Goal: Task Accomplishment & Management: Manage account settings

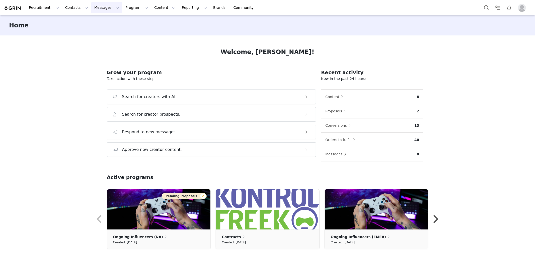
click at [98, 9] on button "Messages Messages" at bounding box center [106, 7] width 31 height 11
click at [124, 7] on button "Program Program" at bounding box center [136, 7] width 29 height 11
click at [128, 29] on p "Partnerships" at bounding box center [125, 31] width 22 height 5
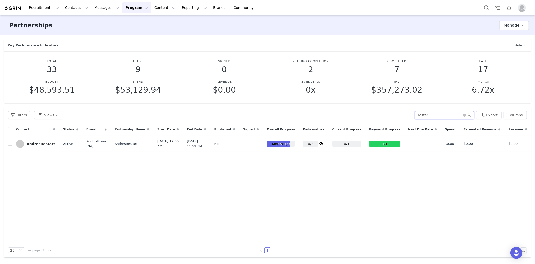
click at [426, 115] on input "restar" at bounding box center [444, 115] width 59 height 8
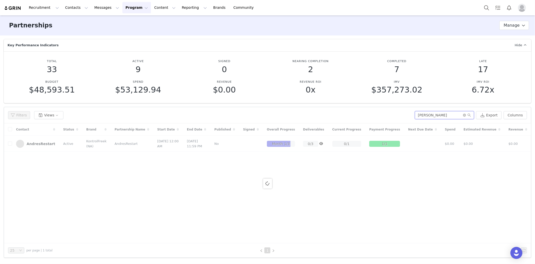
type input "[PERSON_NAME]"
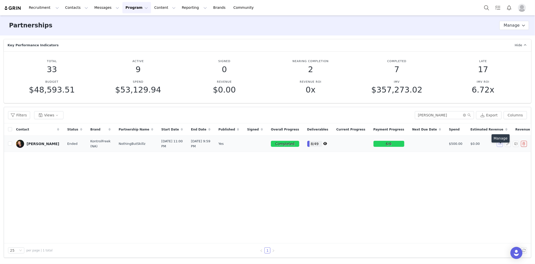
click at [501, 147] on button "button" at bounding box center [500, 144] width 6 height 6
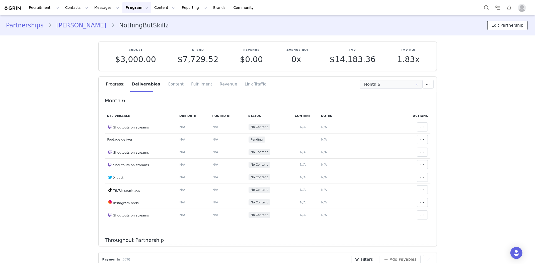
click at [506, 27] on button "Edit Partnership" at bounding box center [508, 25] width 40 height 9
select select
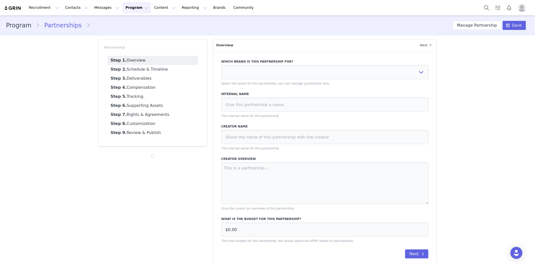
type input "$3,000.00"
select select "40a76d32-5e38-4bfc-9a08-4bd8349c0f21"
type input "NothingButSkillz"
type input "[PERSON_NAME]"
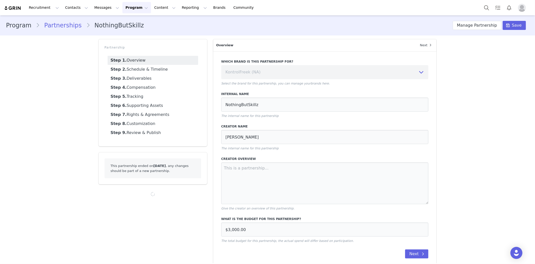
select select "21940"
click at [155, 67] on link "Step 2. Schedule & Timeline" at bounding box center [153, 69] width 91 height 9
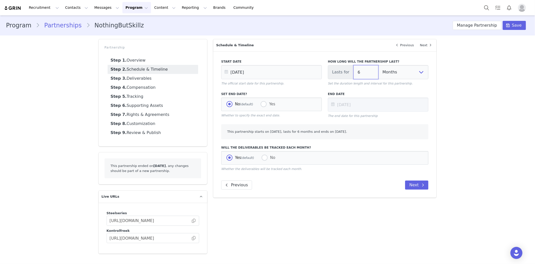
drag, startPoint x: 364, startPoint y: 72, endPoint x: 343, endPoint y: 77, distance: 21.4
click at [344, 77] on div "Lasts for 6 Days Weeks Months" at bounding box center [378, 72] width 101 height 14
type input "1"
type input "[DATE]"
select select
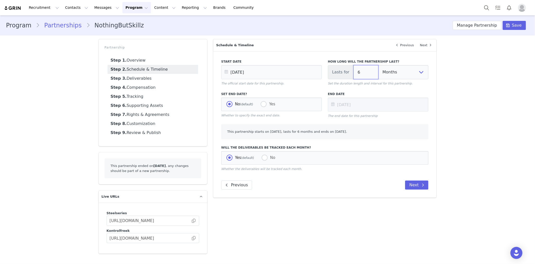
select select
type input "12"
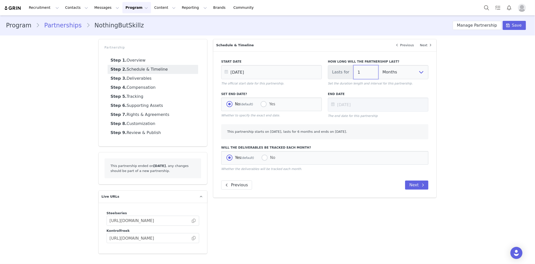
type input "[DATE]"
select select "2"
select select "4"
select select "5"
select select "6"
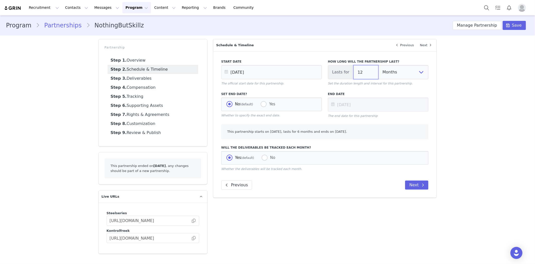
select select "3"
type input "12"
click at [143, 86] on link "Step 4. Compensation" at bounding box center [153, 87] width 91 height 9
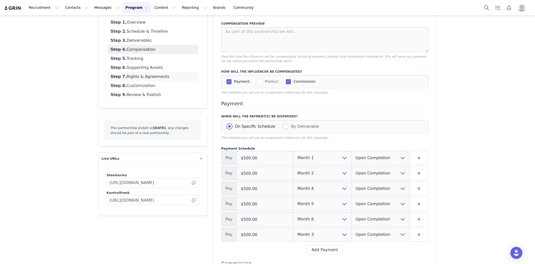
scroll to position [84, 0]
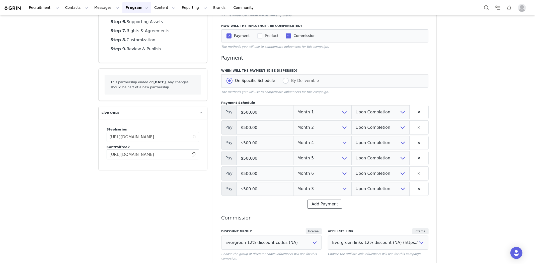
click at [330, 206] on button "Add Payment" at bounding box center [324, 203] width 35 height 9
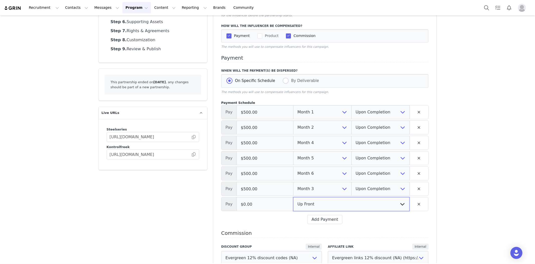
click at [330, 206] on select "Up Front Month 1 Month 2 Month 3 Month 4 Month 5 Month 6 Month 7 Month 8 Month …" at bounding box center [351, 204] width 116 height 14
select select "7"
click at [293, 197] on select "Up Front Month 1 Month 2 Month 3 Month 4 Month 5 Month 6 Month 7 Month 8 Month …" at bounding box center [351, 204] width 116 height 14
click at [356, 205] on select "Up Front Upon Completion" at bounding box center [381, 204] width 58 height 14
select select "upon_completion"
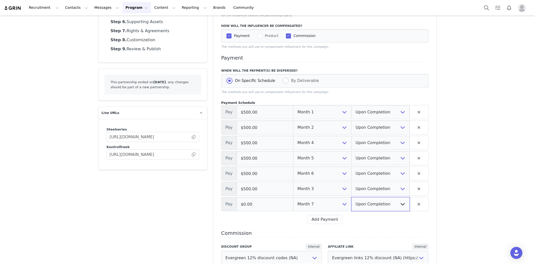
click at [352, 197] on select "Up Front Upon Completion" at bounding box center [381, 204] width 58 height 14
click at [325, 218] on button "Add Payment" at bounding box center [324, 219] width 35 height 9
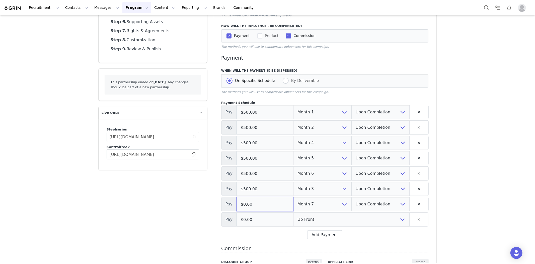
drag, startPoint x: 273, startPoint y: 209, endPoint x: 192, endPoint y: 200, distance: 81.4
click at [192, 200] on div "Partnership Step 1. Overview Step 2. Schedule & Timeline Step 3. Deliverables S…" at bounding box center [268, 152] width 344 height 398
type input "$750.00"
click at [323, 220] on select "Up Front Month 1 Month 2 Month 3 Month 4 Month 5 Month 6 Month 7 Month 8 Month …" at bounding box center [351, 219] width 116 height 14
select select "8"
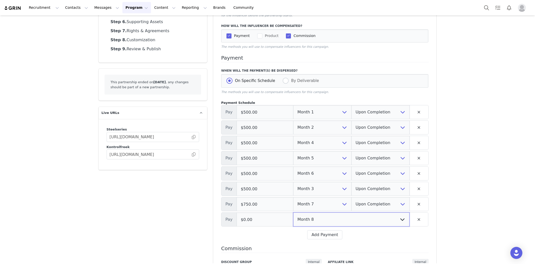
click at [293, 212] on select "Up Front Month 1 Month 2 Month 3 Month 4 Month 5 Month 6 Month 7 Month 8 Month …" at bounding box center [351, 219] width 116 height 14
click at [270, 217] on input "$0.00" at bounding box center [265, 219] width 57 height 14
type input "$750.00"
click at [372, 222] on select "Up Front Upon Completion" at bounding box center [381, 219] width 58 height 14
select select "upon_completion"
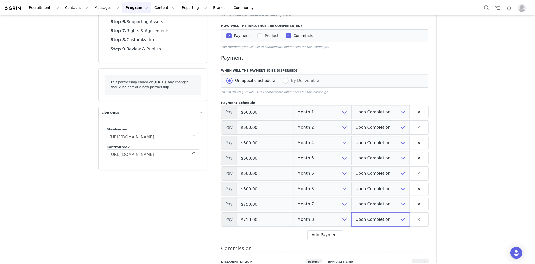
click at [352, 212] on select "Up Front Upon Completion" at bounding box center [381, 219] width 58 height 14
click at [382, 239] on div "Compensation Preview Describe how the influencer will be compensated, including…" at bounding box center [325, 158] width 224 height 380
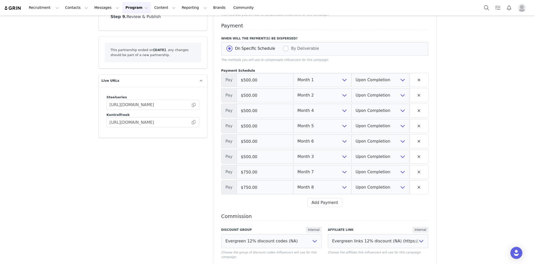
scroll to position [167, 0]
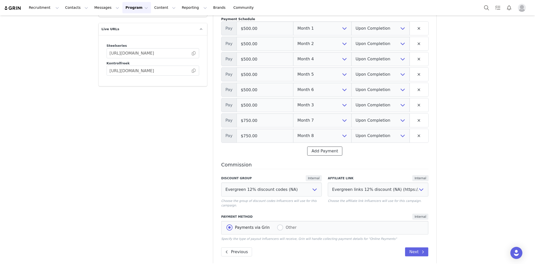
click at [322, 154] on button "Add Payment" at bounding box center [324, 150] width 35 height 9
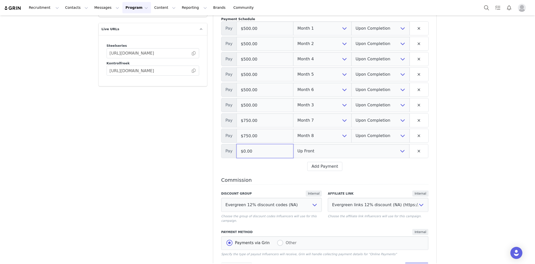
click at [273, 150] on input "$0.00" at bounding box center [265, 151] width 57 height 14
type input "$750.00"
click at [312, 146] on select "Up Front Month 1 Month 2 Month 3 Month 4 Month 5 Month 6 Month 7 Month 8 Month …" at bounding box center [351, 151] width 116 height 14
select select "9"
click at [293, 144] on select "Up Front Month 1 Month 2 Month 3 Month 4 Month 5 Month 6 Month 7 Month 8 Month …" at bounding box center [351, 151] width 116 height 14
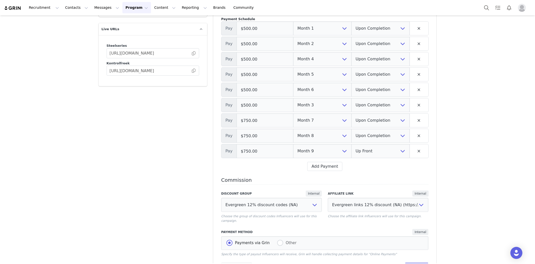
click at [383, 159] on div "Payment Schedule Pay $500.00 Up Front Month 1 Month 2 Month 3 Month 4 Month 5 M…" at bounding box center [325, 94] width 208 height 154
click at [383, 153] on select "Up Front Upon Completion" at bounding box center [381, 151] width 58 height 14
select select "upon_completion"
click at [352, 144] on select "Up Front Upon Completion" at bounding box center [381, 151] width 58 height 14
click at [321, 166] on button "Add Payment" at bounding box center [324, 166] width 35 height 9
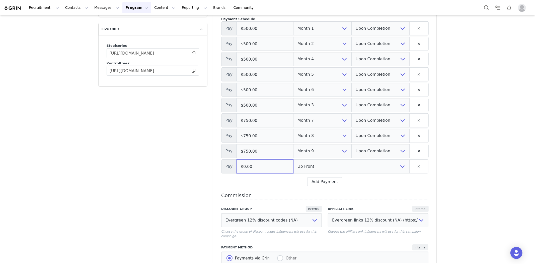
drag, startPoint x: 251, startPoint y: 168, endPoint x: 234, endPoint y: 168, distance: 17.3
click at [237, 168] on input "$0.00" at bounding box center [265, 166] width 57 height 14
type input "$750.00"
click at [354, 168] on select "Up Front Month 1 Month 2 Month 3 Month 4 Month 5 Month 6 Month 7 Month 8 Month …" at bounding box center [351, 166] width 116 height 14
select select "10"
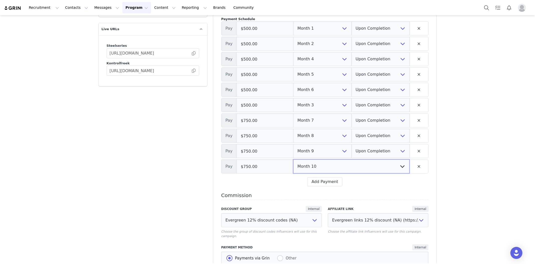
click at [293, 159] on select "Up Front Month 1 Month 2 Month 3 Month 4 Month 5 Month 6 Month 7 Month 8 Month …" at bounding box center [351, 166] width 116 height 14
click at [371, 163] on select "Up Front Upon Completion" at bounding box center [381, 166] width 58 height 14
select select "upon_completion"
click at [352, 159] on select "Up Front Upon Completion" at bounding box center [381, 166] width 58 height 14
click at [322, 182] on button "Add Payment" at bounding box center [324, 181] width 35 height 9
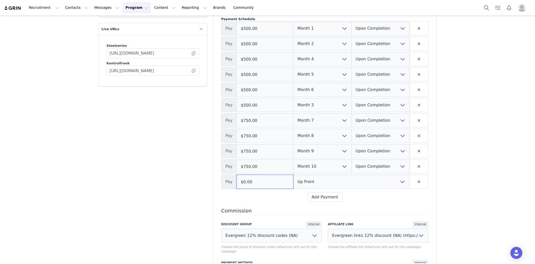
click at [261, 177] on input "$0.00" at bounding box center [265, 181] width 57 height 14
type input "$750.00"
click at [306, 184] on select "Up Front Month 1 Month 2 Month 3 Month 4 Month 5 Month 6 Month 7 Month 8 Month …" at bounding box center [351, 181] width 116 height 14
select select "11"
click at [293, 174] on select "Up Front Month 1 Month 2 Month 3 Month 4 Month 5 Month 6 Month 7 Month 8 Month …" at bounding box center [351, 181] width 116 height 14
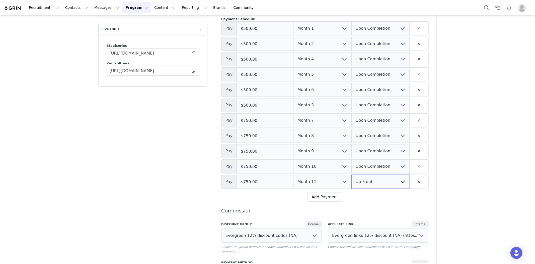
click at [352, 180] on select "Up Front Upon Completion" at bounding box center [381, 181] width 58 height 14
select select "upon_completion"
click at [352, 174] on select "Up Front Upon Completion" at bounding box center [381, 181] width 58 height 14
click at [314, 195] on button "Add Payment" at bounding box center [324, 196] width 35 height 9
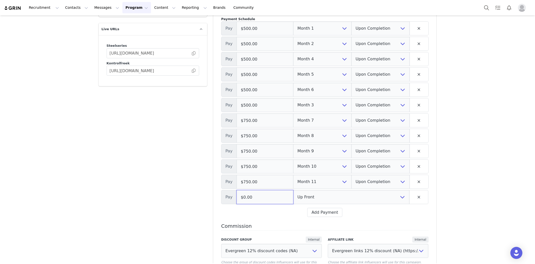
click at [255, 195] on input "$0.00" at bounding box center [265, 197] width 57 height 14
type input "$750.00"
click at [296, 198] on select "Up Front Month 1 Month 2 Month 3 Month 4 Month 5 Month 6 Month 7 Month 8 Month …" at bounding box center [351, 197] width 116 height 14
select select "12"
click at [293, 190] on select "Up Front Month 1 Month 2 Month 3 Month 4 Month 5 Month 6 Month 7 Month 8 Month …" at bounding box center [351, 197] width 116 height 14
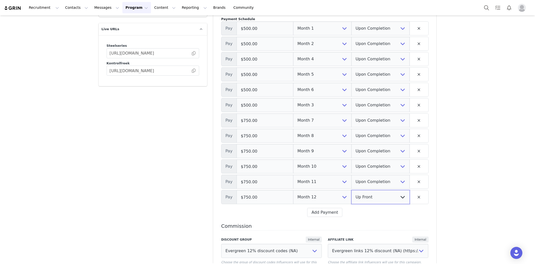
click at [372, 197] on select "Up Front Upon Completion" at bounding box center [381, 197] width 58 height 14
select select "upon_completion"
click at [352, 190] on select "Up Front Upon Completion" at bounding box center [381, 197] width 58 height 14
click at [372, 219] on div "Compensation Preview Describe how the influencer will be compensated, including…" at bounding box center [325, 104] width 224 height 441
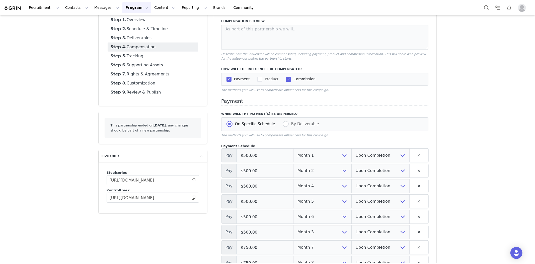
scroll to position [0, 0]
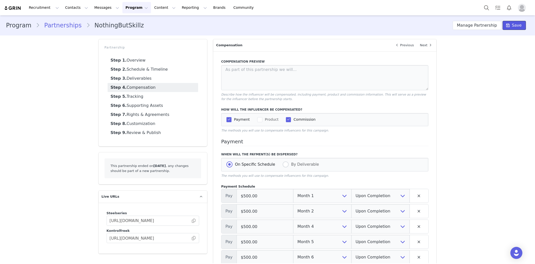
click at [504, 28] on button "Save" at bounding box center [514, 25] width 23 height 9
